Goal: Transaction & Acquisition: Purchase product/service

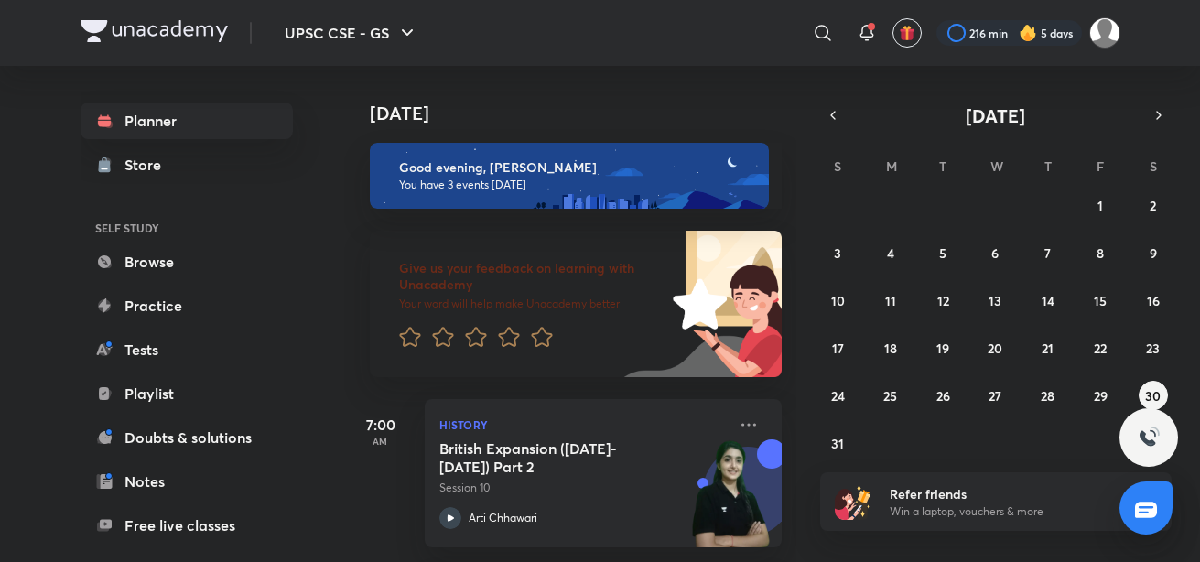
click at [1107, 37] on img at bounding box center [1104, 32] width 31 height 31
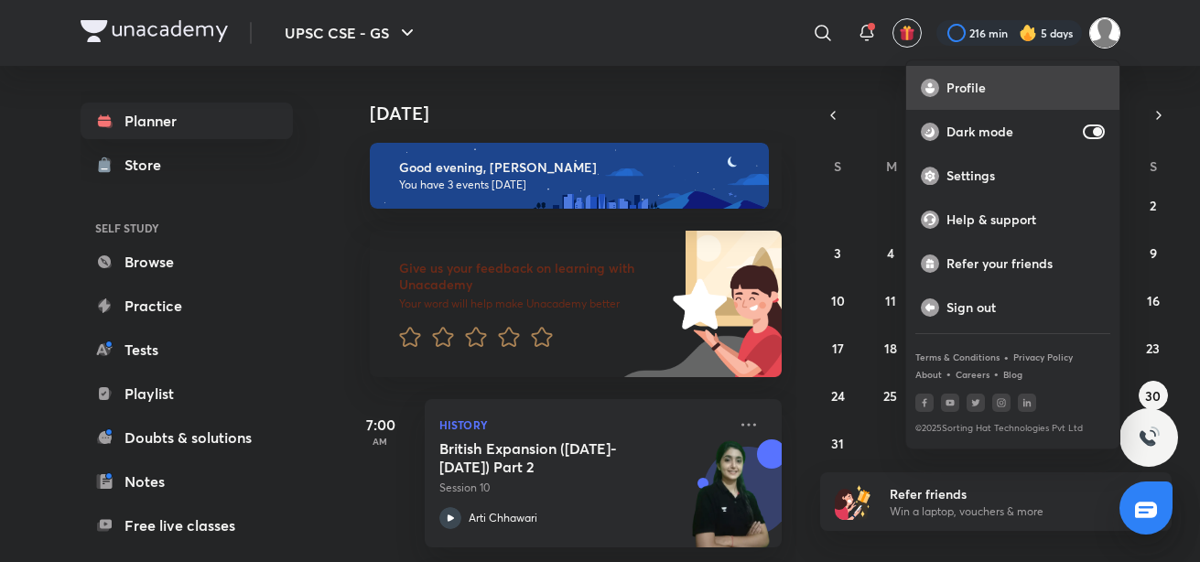
click at [985, 80] on p "Profile" at bounding box center [1025, 88] width 158 height 16
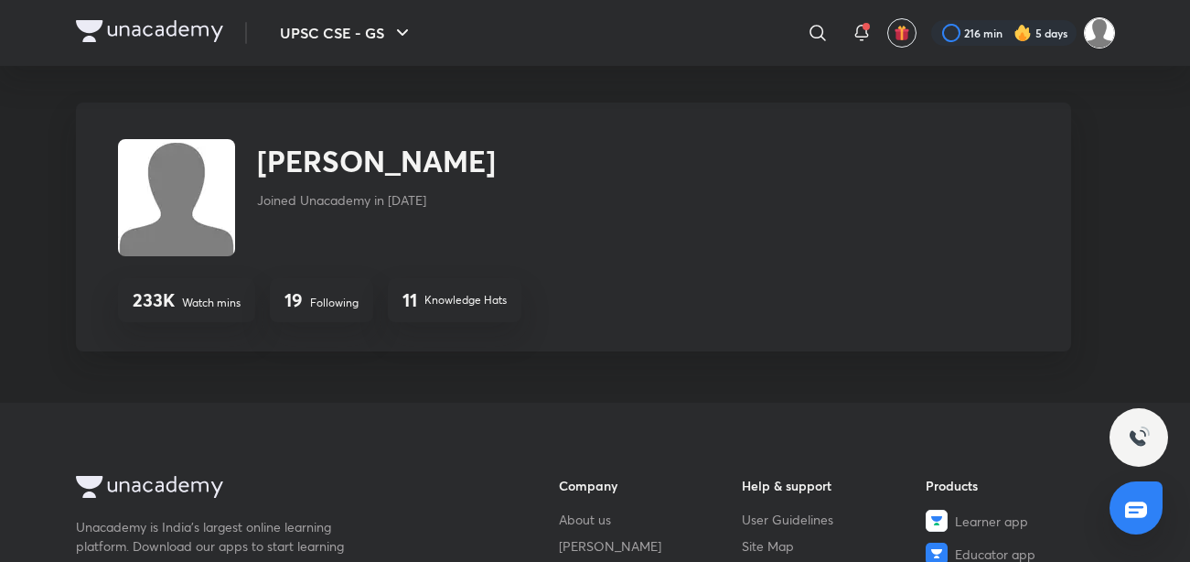
click at [1090, 33] on img at bounding box center [1099, 32] width 31 height 31
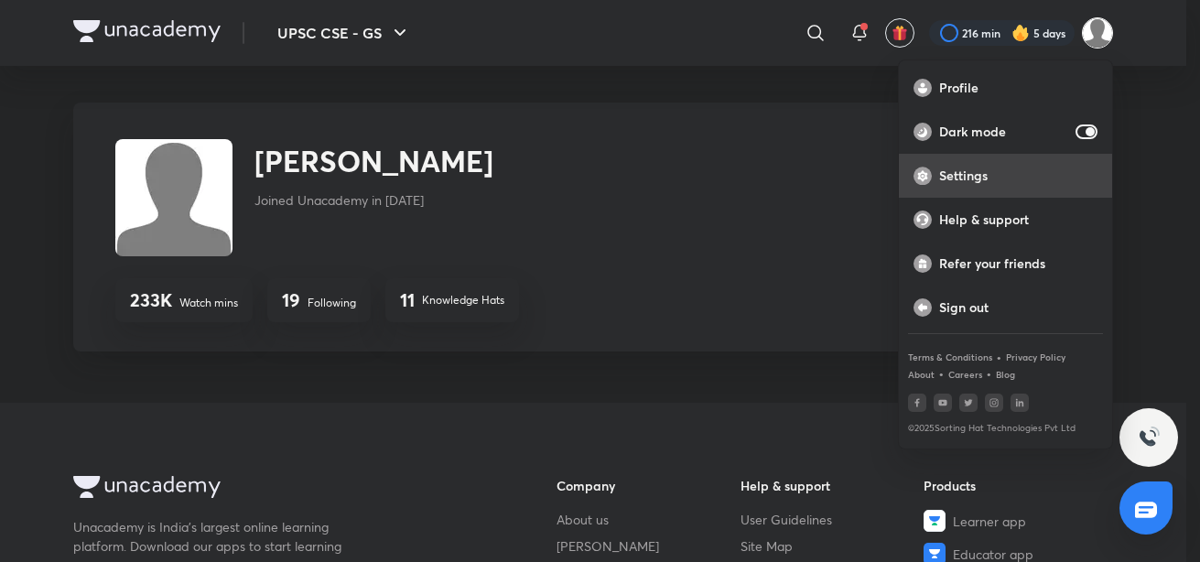
click at [987, 181] on p "Settings" at bounding box center [1018, 175] width 158 height 16
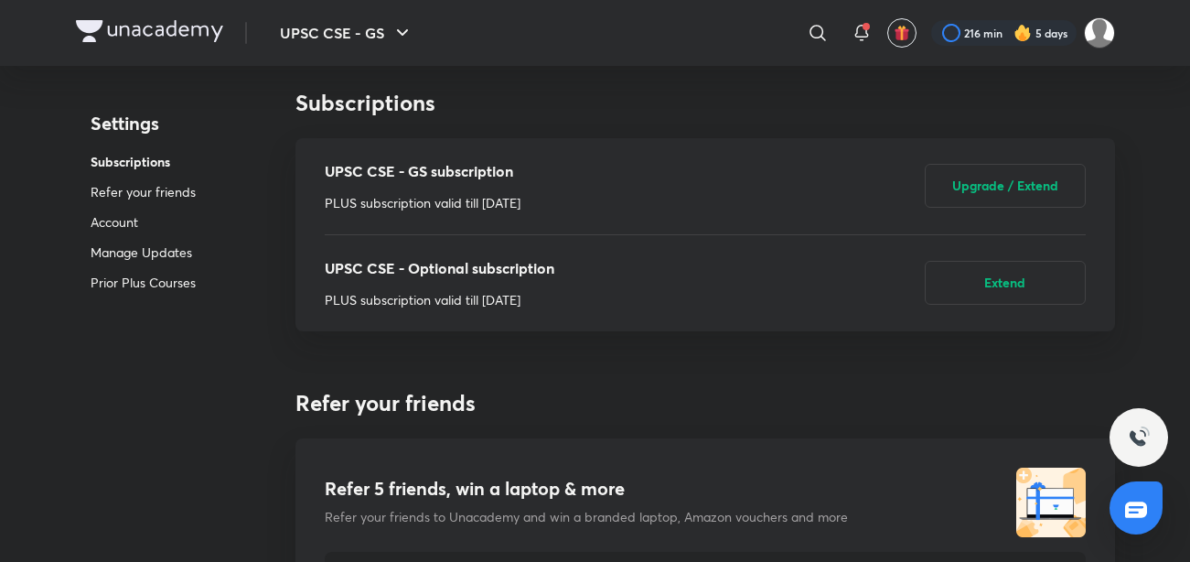
scroll to position [14, 0]
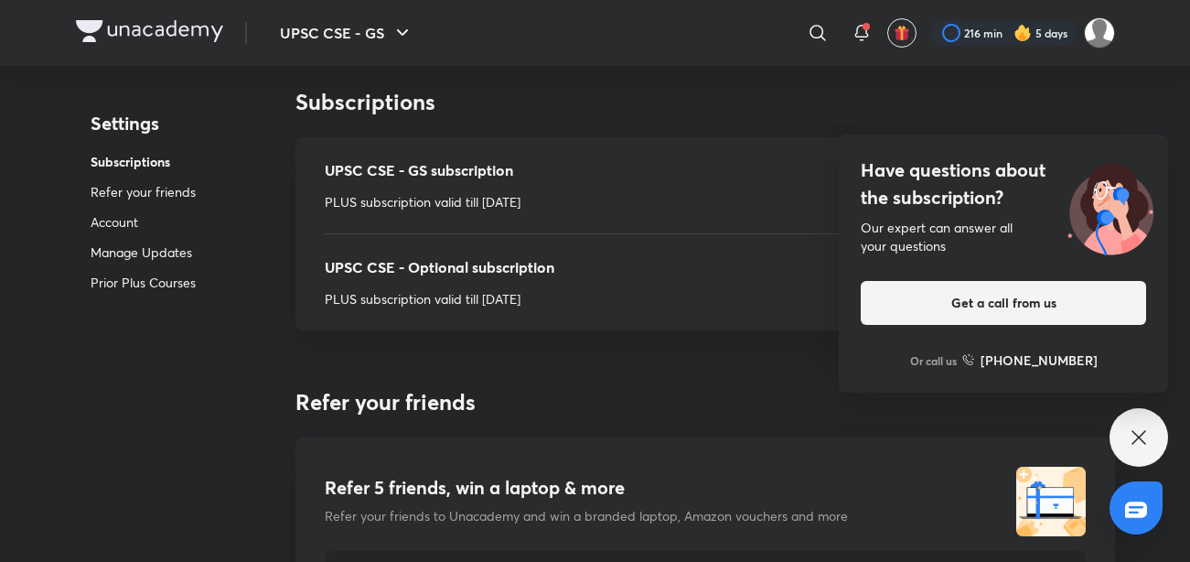
click at [1138, 439] on icon at bounding box center [1139, 437] width 14 height 14
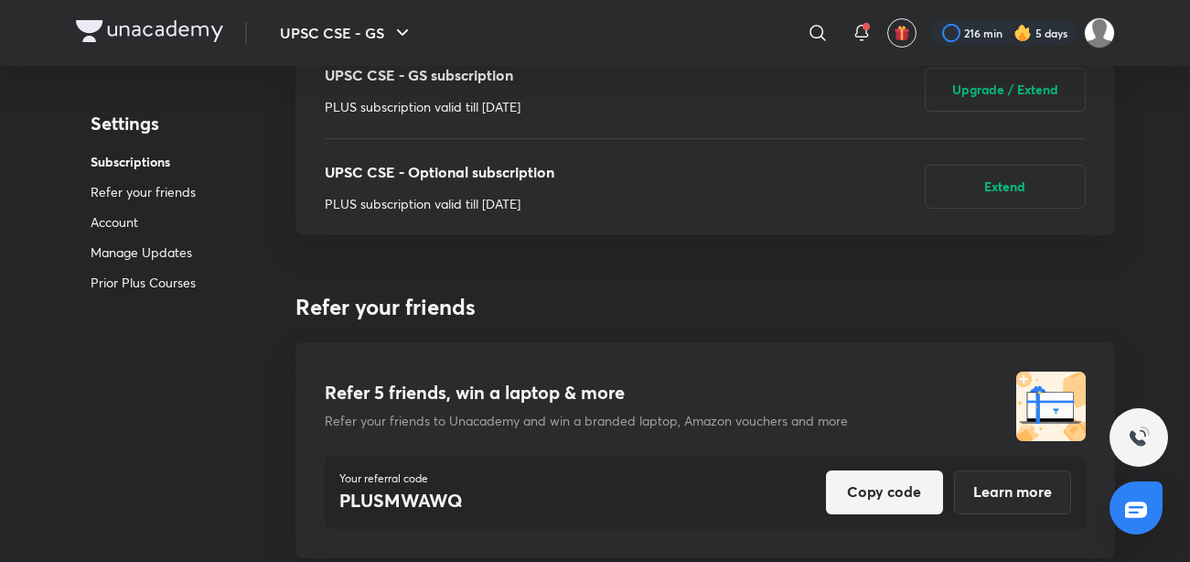
scroll to position [0, 0]
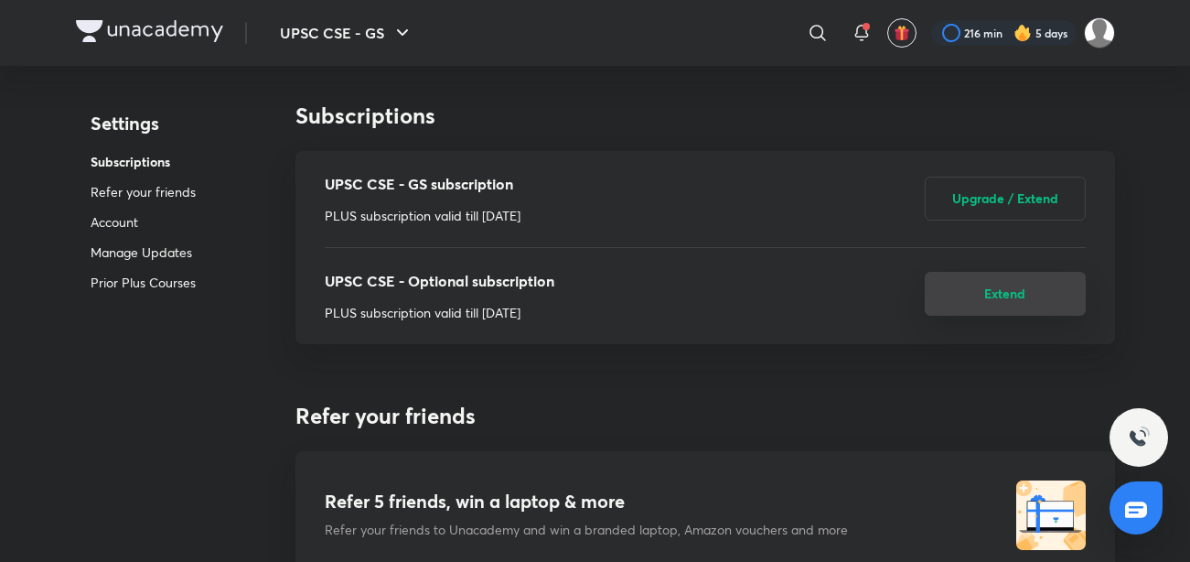
click at [1019, 284] on button "Extend" at bounding box center [1005, 294] width 161 height 44
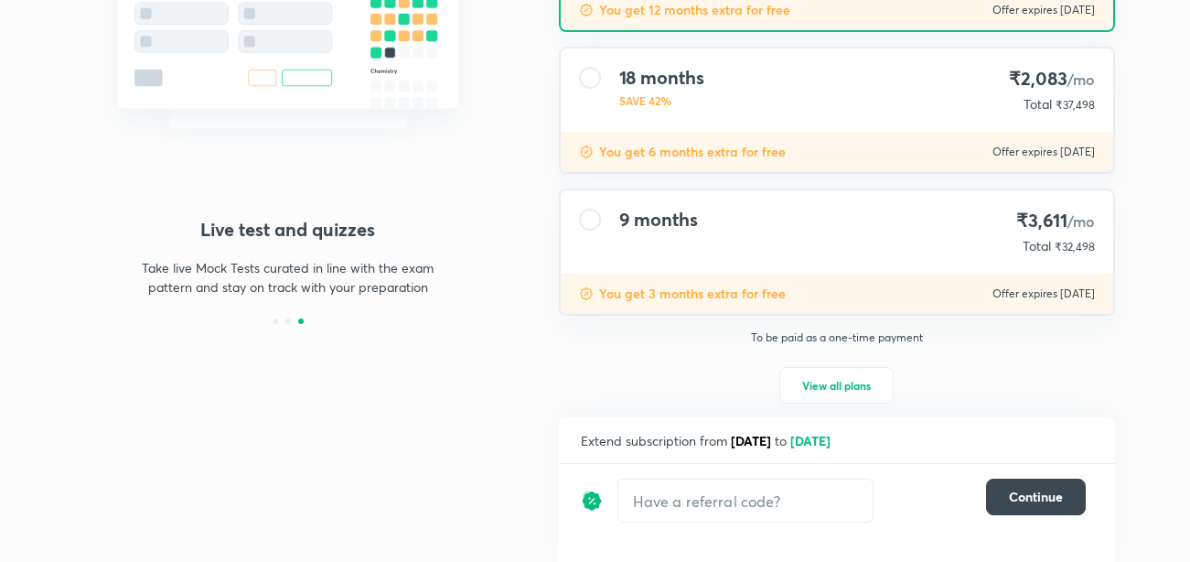
scroll to position [314, 0]
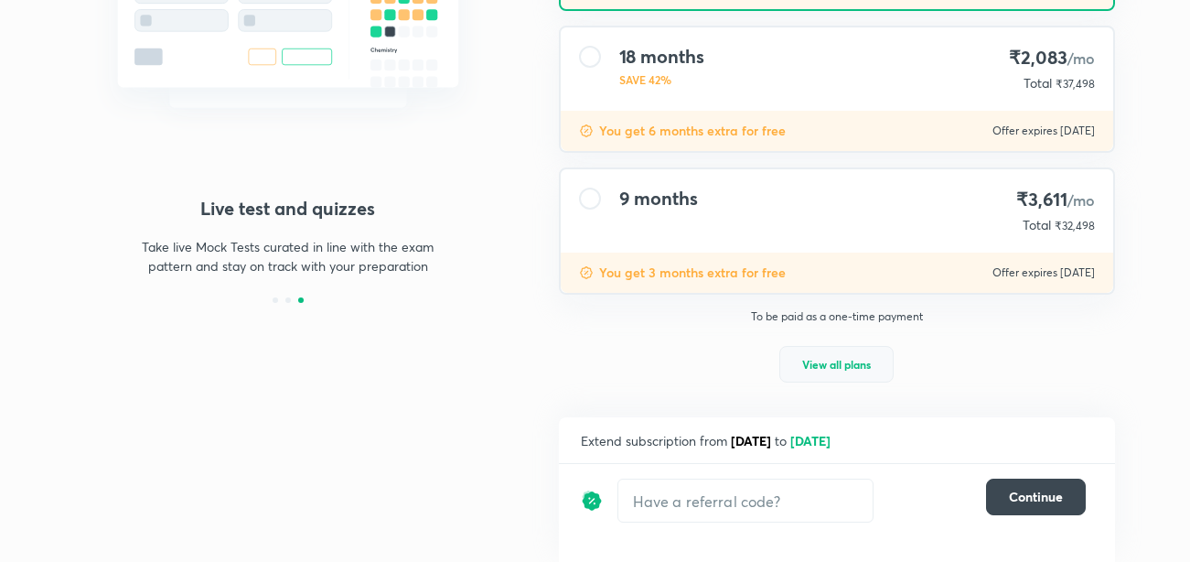
click at [841, 360] on span "View all plans" at bounding box center [836, 364] width 69 height 18
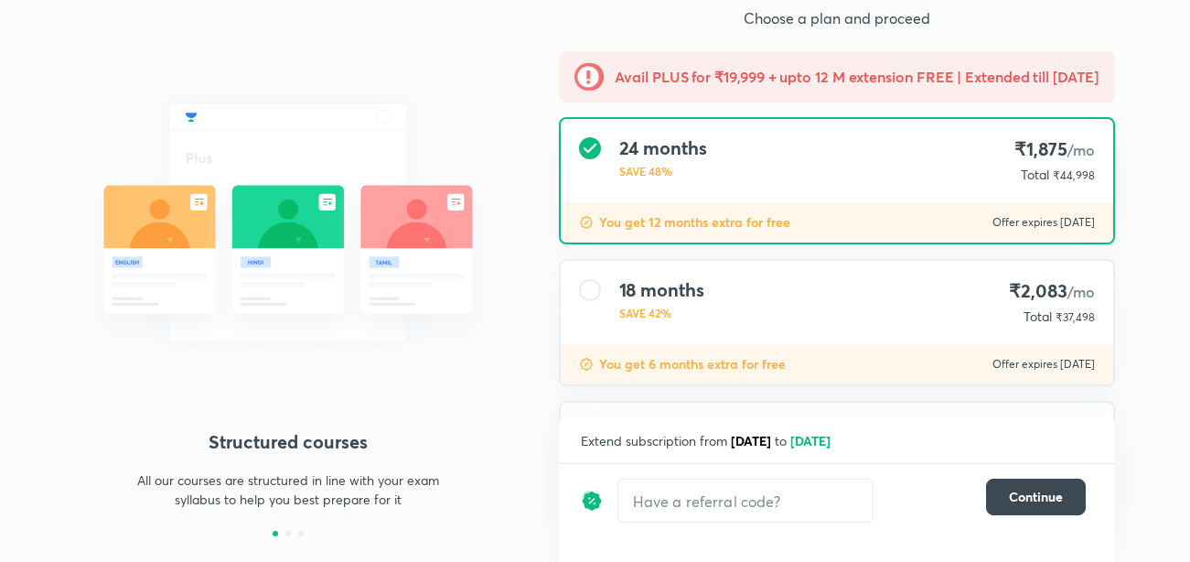
scroll to position [0, 0]
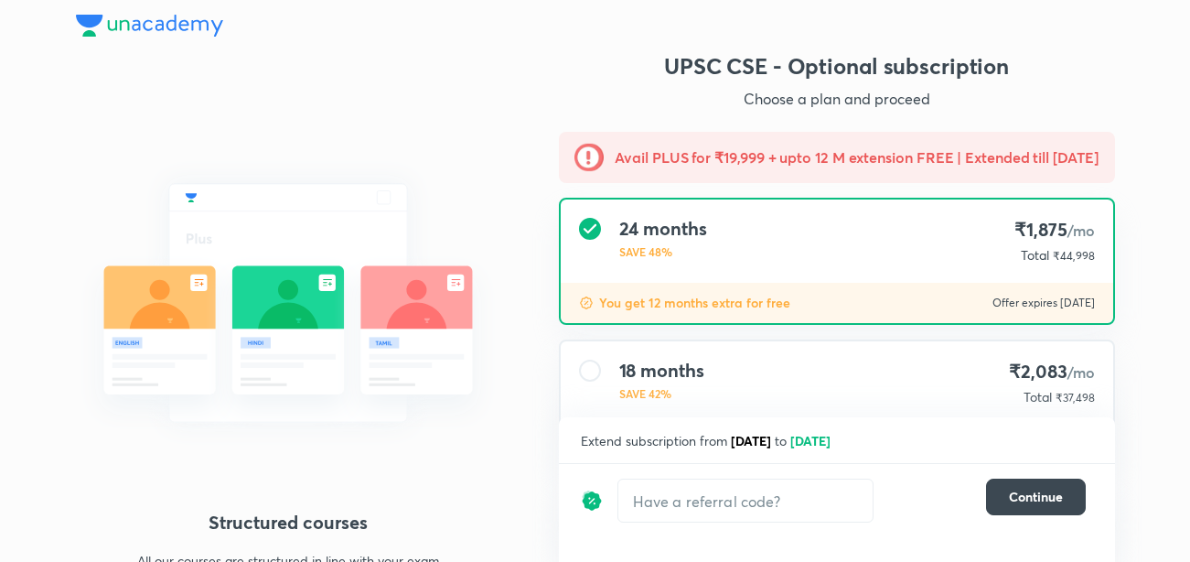
click at [509, 375] on div "Structured courses All our courses are structured in line with your exam syllab…" at bounding box center [595, 473] width 1039 height 845
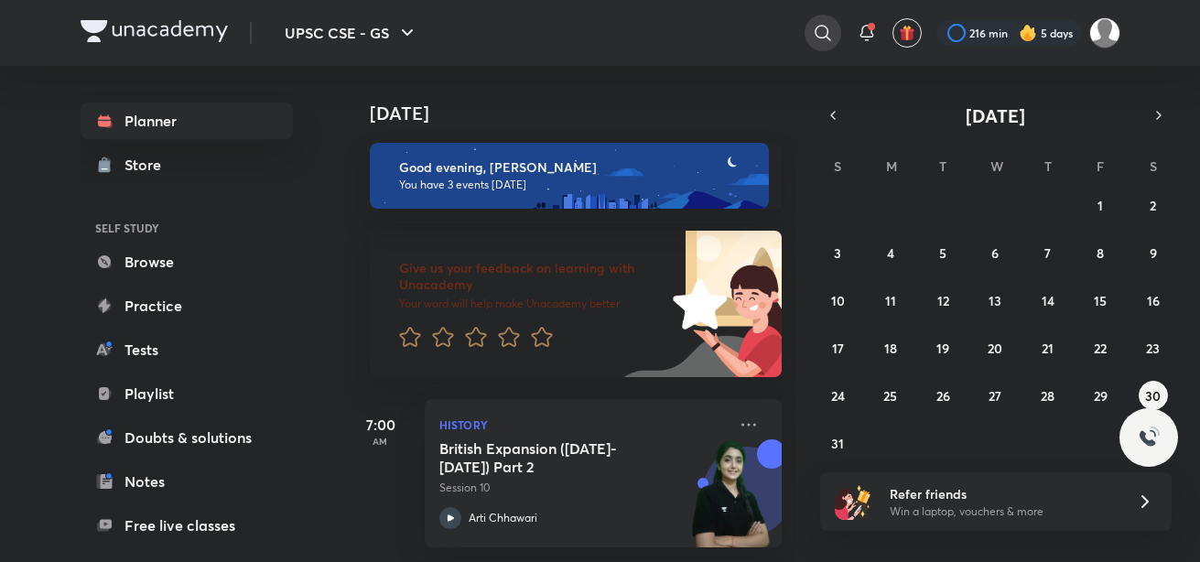
drag, startPoint x: 0, startPoint y: 0, endPoint x: 812, endPoint y: 38, distance: 813.4
click at [812, 38] on icon at bounding box center [823, 33] width 22 height 22
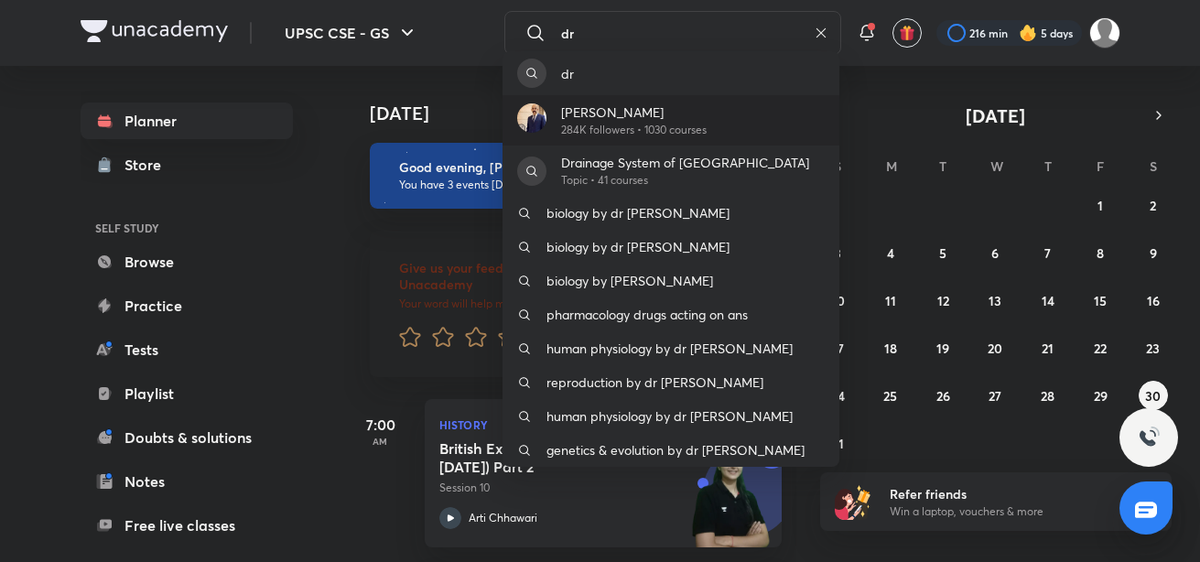
type input "dr"
click at [599, 109] on p "[PERSON_NAME]" at bounding box center [633, 111] width 145 height 19
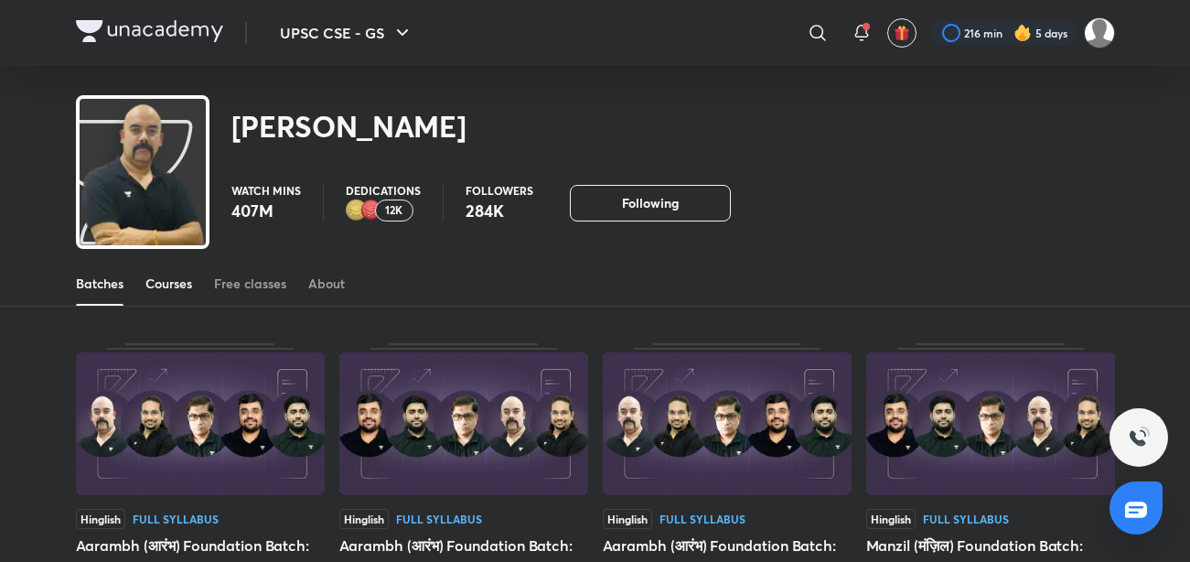
click at [171, 286] on div "Courses" at bounding box center [168, 283] width 47 height 18
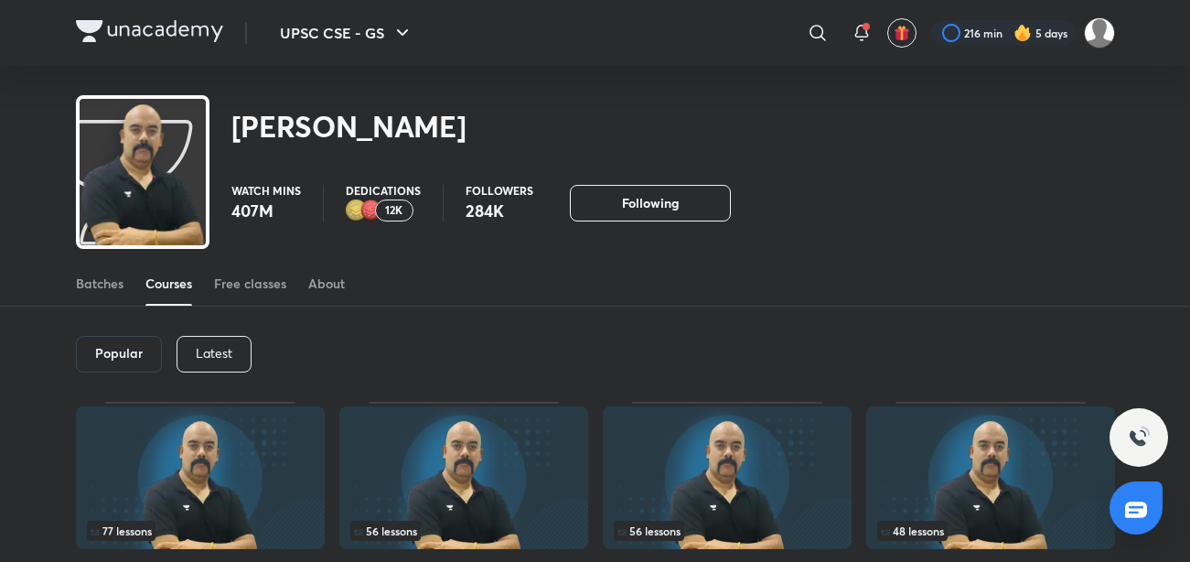
click at [208, 361] on p "Latest" at bounding box center [214, 353] width 37 height 15
click at [208, 361] on h6 "Latest" at bounding box center [213, 353] width 38 height 15
click at [210, 347] on h6 "Latest" at bounding box center [213, 353] width 38 height 15
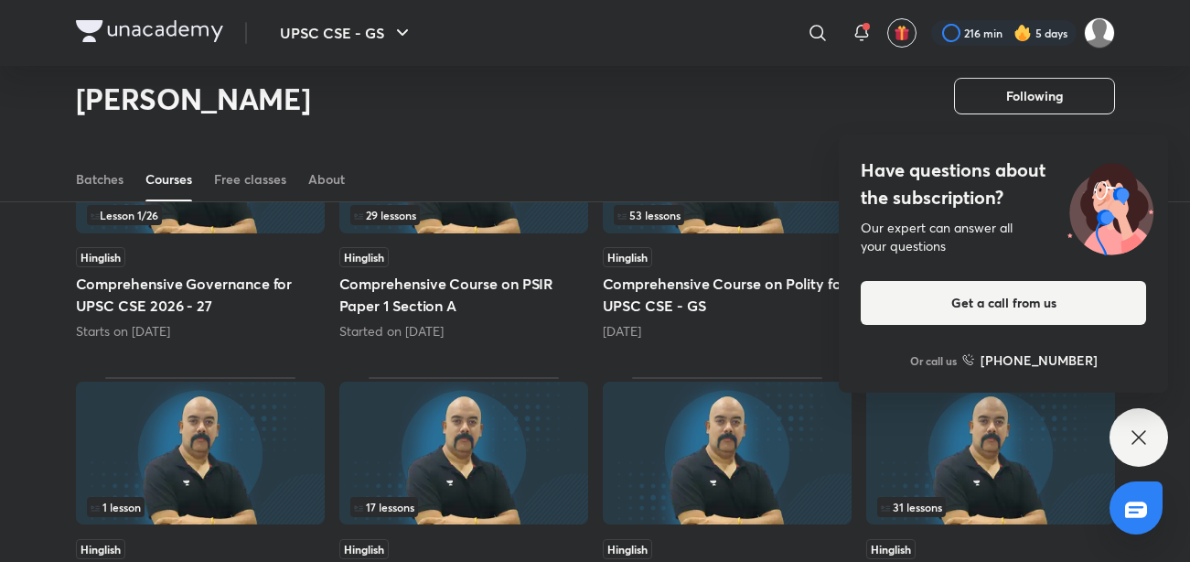
scroll to position [264, 0]
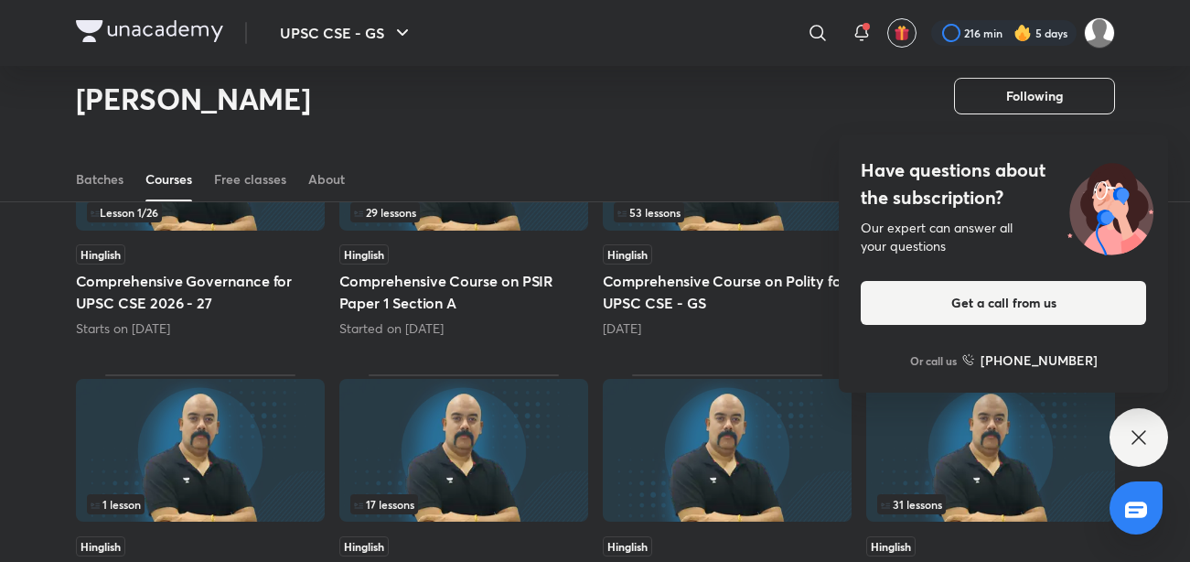
click at [1124, 435] on div "Have questions about the subscription? Our expert can answer all your questions…" at bounding box center [1139, 437] width 59 height 59
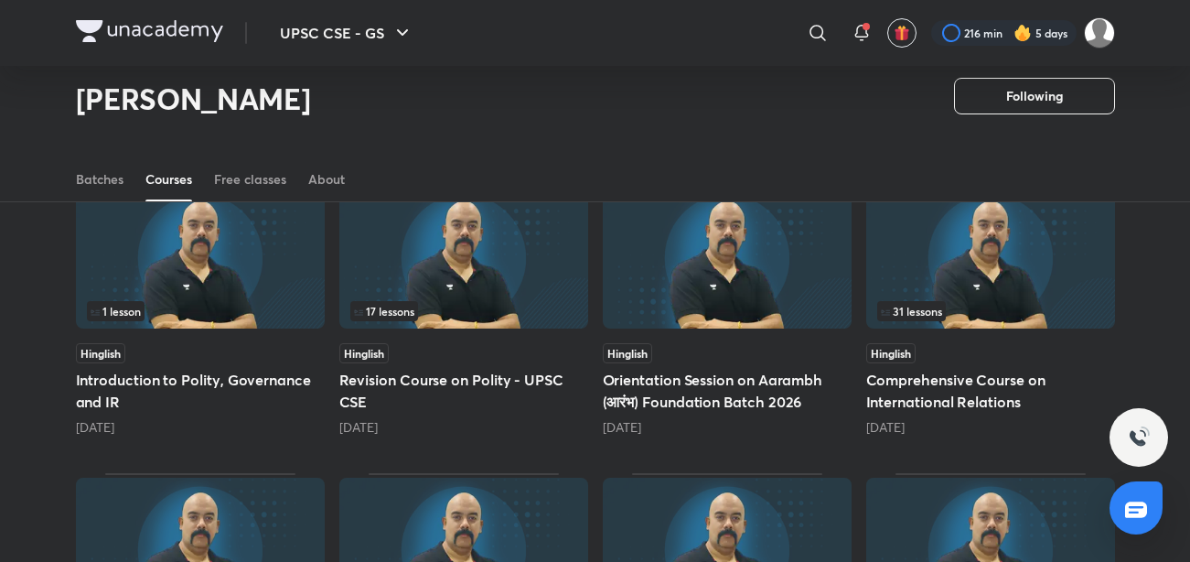
scroll to position [459, 0]
